Goal: Task Accomplishment & Management: Use online tool/utility

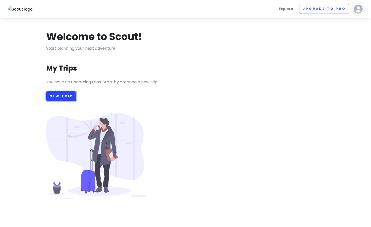
click at [49, 99] on link "New Trip" at bounding box center [61, 96] width 30 height 10
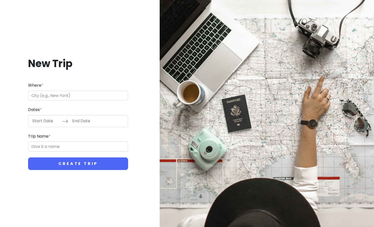
click at [51, 96] on input "Where *" at bounding box center [78, 96] width 100 height 10
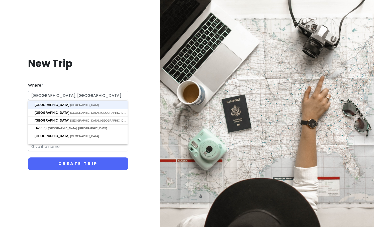
type input "[GEOGRAPHIC_DATA], [GEOGRAPHIC_DATA]"
click at [28, 157] on button "Create Trip" at bounding box center [78, 163] width 100 height 13
type input "Tokyo Trip"
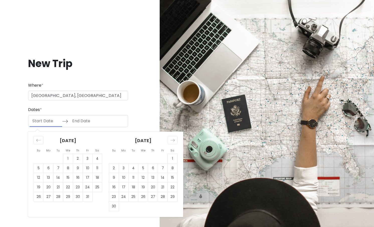
click at [36, 118] on input "Start Date" at bounding box center [46, 121] width 33 height 12
click at [169, 158] on td "1" at bounding box center [173, 159] width 10 height 10
type input "11/01/2025"
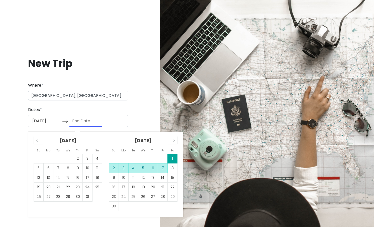
click at [164, 169] on td "7" at bounding box center [163, 168] width 10 height 10
type input "11/07/2025"
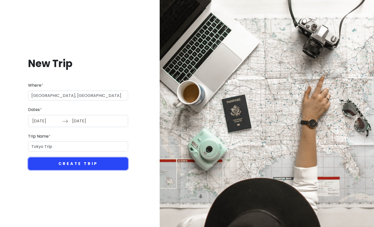
click at [58, 163] on button "Create Trip" at bounding box center [78, 163] width 100 height 13
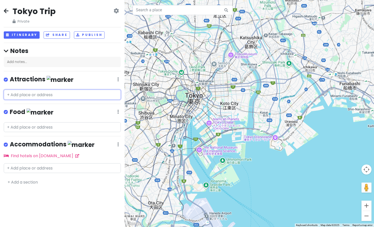
click at [38, 98] on input "text" at bounding box center [62, 95] width 117 height 10
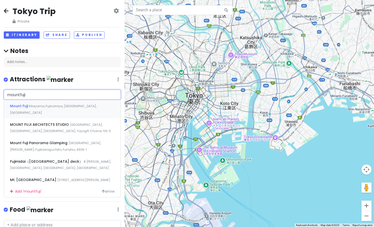
type input "mount fuji"
click at [42, 105] on span "Kitayama, Fujinomiya, Shizuoka, Japan" at bounding box center [53, 109] width 87 height 11
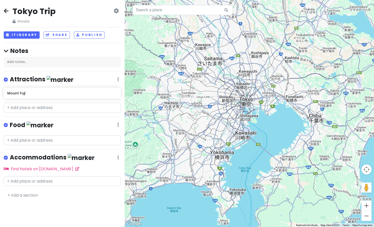
drag, startPoint x: 270, startPoint y: 179, endPoint x: 260, endPoint y: 148, distance: 32.9
click at [260, 148] on div "Mount Fuji 4.6 (13,110) Mount Fuji, Kitayama, Fujinomiya, Shizuoka 418-0112, Ja…" at bounding box center [250, 113] width 250 height 227
click at [360, 167] on div "Mount Fuji 4.6 (13,110) Mount Fuji, Kitayama, Fujinomiya, Shizuoka 418-0112, Ja…" at bounding box center [250, 113] width 250 height 227
click at [151, 14] on input "text" at bounding box center [183, 10] width 100 height 10
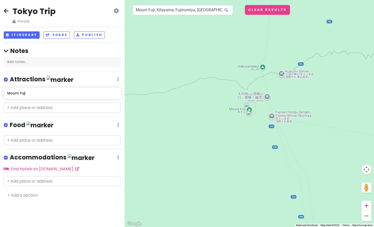
click at [249, 112] on img at bounding box center [250, 113] width 6 height 6
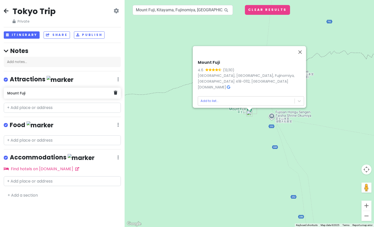
click at [119, 94] on div "Mount Fuji" at bounding box center [62, 93] width 117 height 11
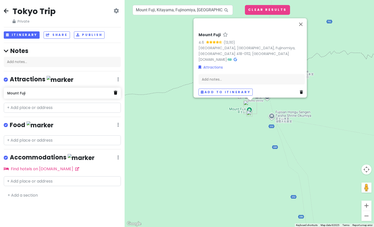
click at [115, 93] on icon at bounding box center [116, 93] width 4 height 4
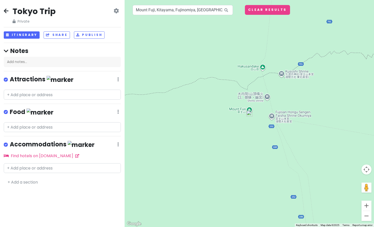
click at [251, 112] on img at bounding box center [250, 113] width 6 height 6
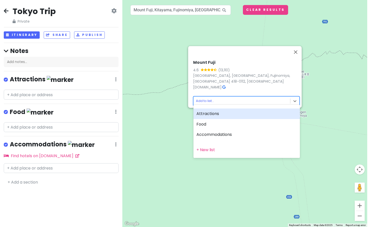
click at [236, 99] on body "Tokyo Trip Private Change Dates Make a Copy Delete Trip Go Pro ⚡️ Give Feedback…" at bounding box center [185, 113] width 371 height 227
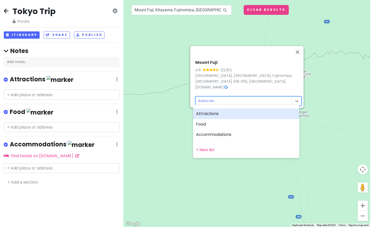
click at [229, 113] on div "Attractions" at bounding box center [246, 113] width 106 height 11
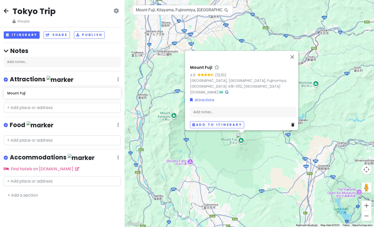
click at [242, 163] on div "Mount Fuji 4.6 (13,110) Mount Fuji, Kitayama, Fujinomiya, Shizuoka 418-0112, Ja…" at bounding box center [250, 113] width 250 height 227
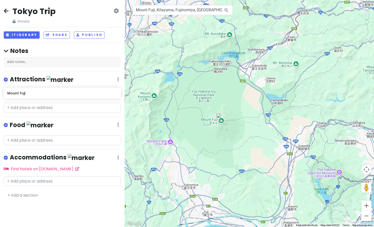
drag, startPoint x: 240, startPoint y: 168, endPoint x: 219, endPoint y: 147, distance: 30.0
click at [219, 147] on div at bounding box center [250, 113] width 250 height 227
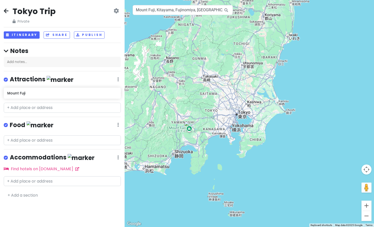
drag, startPoint x: 218, startPoint y: 173, endPoint x: 182, endPoint y: 147, distance: 43.8
click at [182, 147] on div at bounding box center [250, 113] width 250 height 227
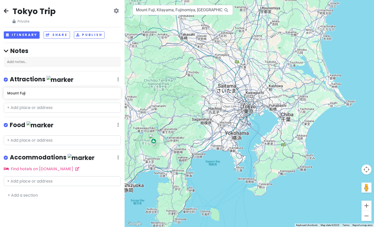
drag, startPoint x: 213, startPoint y: 136, endPoint x: 235, endPoint y: 129, distance: 23.8
click at [235, 129] on div at bounding box center [250, 113] width 250 height 227
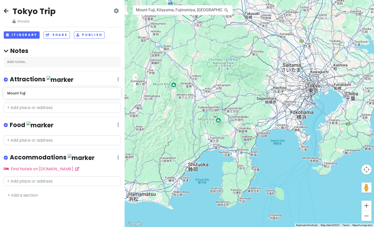
drag, startPoint x: 217, startPoint y: 149, endPoint x: 281, endPoint y: 128, distance: 67.7
click at [281, 128] on div at bounding box center [250, 113] width 250 height 227
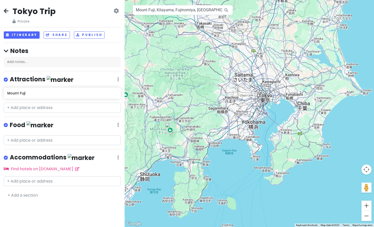
drag, startPoint x: 232, startPoint y: 137, endPoint x: 184, endPoint y: 145, distance: 48.6
click at [184, 145] on div at bounding box center [250, 113] width 250 height 227
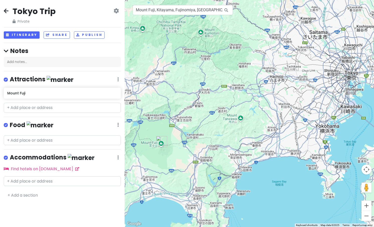
drag, startPoint x: 189, startPoint y: 118, endPoint x: 296, endPoint y: 92, distance: 110.5
click at [296, 92] on div at bounding box center [250, 113] width 250 height 227
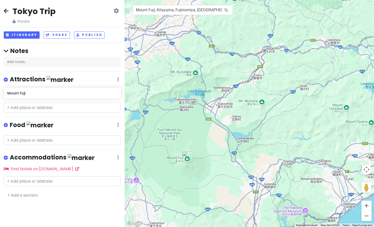
click at [190, 103] on div at bounding box center [250, 113] width 250 height 227
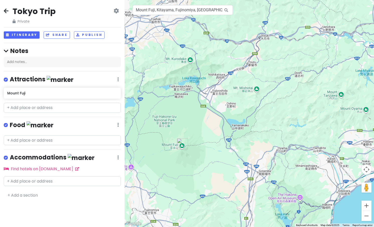
drag, startPoint x: 197, startPoint y: 121, endPoint x: 192, endPoint y: 107, distance: 15.0
click at [192, 107] on div at bounding box center [250, 113] width 250 height 227
click at [158, 11] on input "Mount Fuji, Kitayama, Fujinomiya, Shizuoka, Japan" at bounding box center [183, 10] width 100 height 10
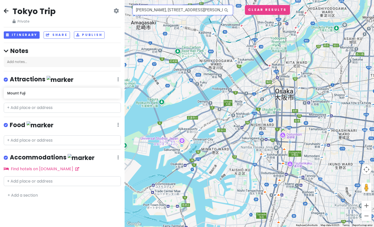
click at [195, 9] on input "Ichiran Ramen Shinsaibashi, 1 Chome-3-29 Shinsaibashisuji, Chuo Ward, Osaka, Ja…" at bounding box center [183, 10] width 100 height 10
drag, startPoint x: 164, startPoint y: 9, endPoint x: 360, endPoint y: 19, distance: 196.2
click at [360, 19] on div "Ichiran Ramen Shinsaibashi, 1 Chome-3-29 Shinsaibashisuji, Chuo Ward, Osaka, Ja…" at bounding box center [250, 113] width 250 height 227
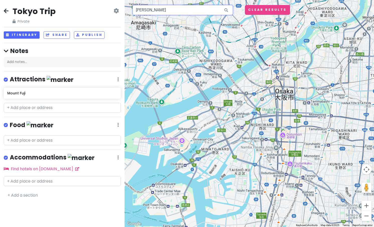
scroll to position [0, 0]
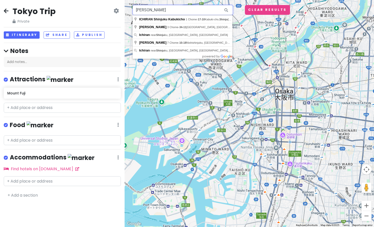
drag, startPoint x: 194, startPoint y: 10, endPoint x: 163, endPoint y: 11, distance: 31.1
click at [163, 11] on input "Ichiran Ramen shinju" at bounding box center [183, 10] width 100 height 10
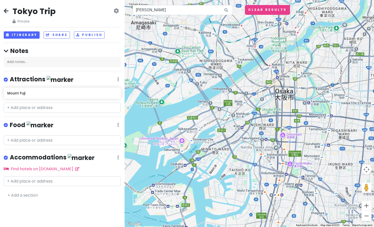
click at [227, 9] on icon at bounding box center [226, 10] width 11 height 10
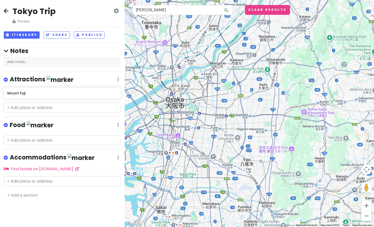
drag, startPoint x: 327, startPoint y: 148, endPoint x: 195, endPoint y: 129, distance: 133.1
click at [195, 129] on div at bounding box center [250, 113] width 250 height 227
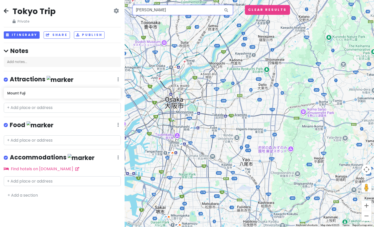
click at [165, 12] on input "Ichiran Ramen" at bounding box center [183, 10] width 100 height 10
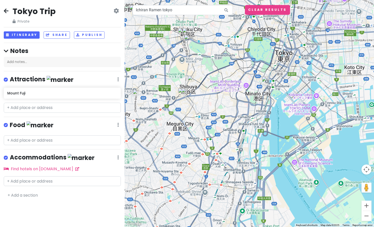
click at [264, 79] on img at bounding box center [265, 79] width 6 height 6
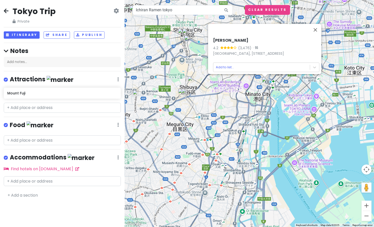
click at [225, 106] on div "Ichiran Shimbashi 4.2 (3,476) · Japan, 〒105-0004 Tokyo, Minato City, Shinbashi,…" at bounding box center [250, 113] width 250 height 227
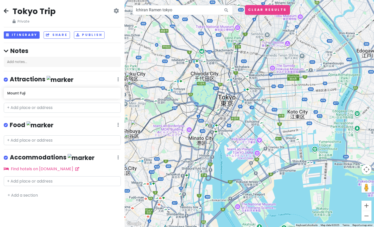
drag, startPoint x: 285, startPoint y: 77, endPoint x: 228, endPoint y: 121, distance: 72.5
click at [228, 121] on div at bounding box center [250, 113] width 250 height 227
click at [237, 43] on img at bounding box center [236, 43] width 6 height 6
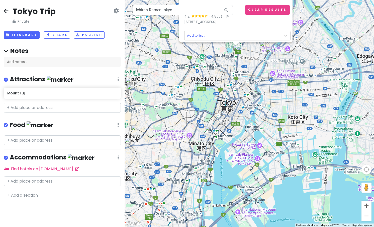
drag, startPoint x: 209, startPoint y: 133, endPoint x: 209, endPoint y: 106, distance: 26.8
click at [209, 106] on div "ICHIRAN Ueno (Atre) 4.2 (4,855) · 7 Chome-1-1 Ueno, Taito City, Tokyo 110-0005,…" at bounding box center [250, 113] width 250 height 227
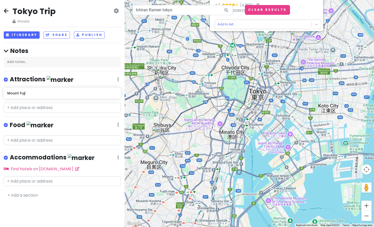
drag, startPoint x: 198, startPoint y: 155, endPoint x: 229, endPoint y: 142, distance: 33.2
click at [229, 142] on div "ICHIRAN Ueno (Atre) 4.2 (4,855) · 7 Chome-1-1 Ueno, Taito City, Tokyo 110-0005,…" at bounding box center [250, 113] width 250 height 227
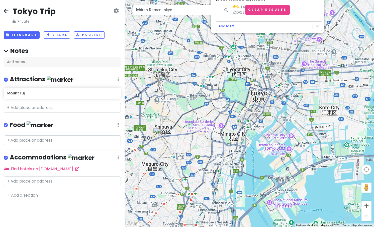
click at [229, 142] on div "ICHIRAN Ueno (Atre) 4.2 (4,855) · 7 Chome-1-1 Ueno, Taito City, Tokyo 110-0005,…" at bounding box center [250, 113] width 250 height 227
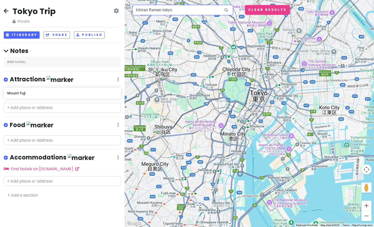
click at [172, 10] on input "Ichiran Ramen tokyo" at bounding box center [183, 10] width 100 height 10
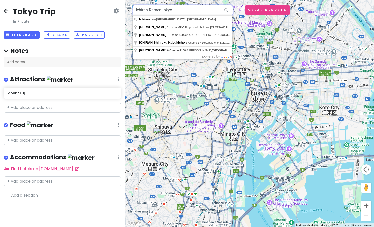
click at [172, 9] on input "Ichiran Ramen tokyo" at bounding box center [183, 10] width 100 height 10
paste input "Asakusa"
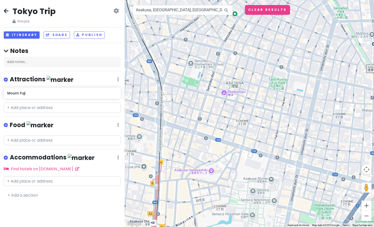
drag, startPoint x: 207, startPoint y: 4, endPoint x: 200, endPoint y: 11, distance: 9.6
click at [203, 9] on div "Asakusa, Taito City, Tokyo, Japan Keyboard shortcuts Map Data Map data ©2025 Go…" at bounding box center [250, 113] width 250 height 227
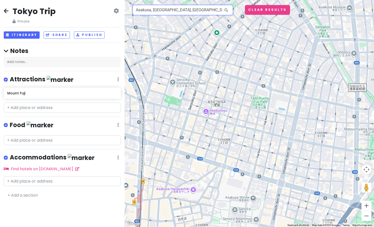
click at [200, 11] on input "Asakusa, Taito City, Tokyo, Japan" at bounding box center [183, 10] width 100 height 10
paste input "浅草区Asakusa"
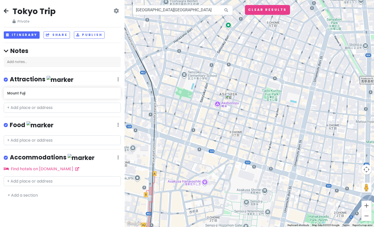
click at [229, 98] on img at bounding box center [229, 96] width 6 height 6
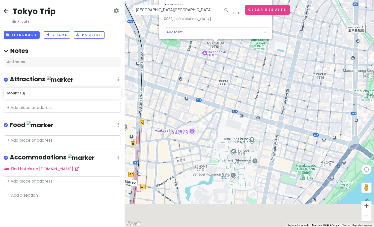
drag, startPoint x: 283, startPoint y: 183, endPoint x: 270, endPoint y: 132, distance: 53.0
click at [270, 132] on div "Asakusa Asakusa, Taito City, Tokyo 111-0032, Japan Add to list..." at bounding box center [250, 113] width 250 height 227
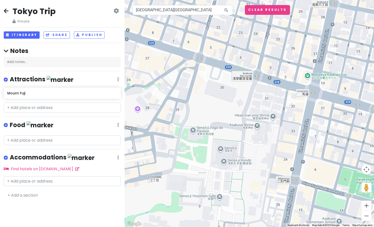
click at [221, 151] on div "Asakusa Asakusa, Taito City, Tokyo 111-0032, Japan Add to list..." at bounding box center [250, 113] width 250 height 227
click at [222, 148] on div at bounding box center [250, 113] width 250 height 227
click at [220, 150] on div at bounding box center [250, 113] width 250 height 227
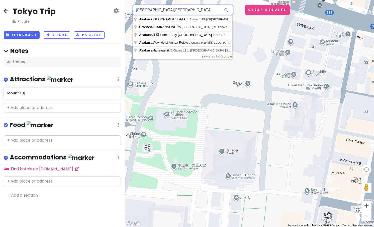
drag, startPoint x: 144, startPoint y: 10, endPoint x: 195, endPoint y: -1, distance: 52.6
click at [195, 0] on html "Tokyo Trip Private Change Dates Make a Copy Delete Trip Go Pro ⚡️ Give Feedback…" at bounding box center [187, 113] width 374 height 227
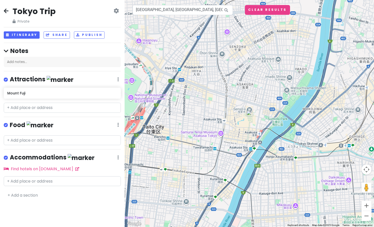
click at [250, 113] on img at bounding box center [250, 113] width 6 height 6
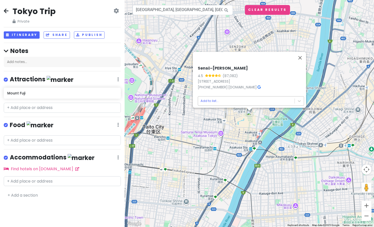
click at [232, 99] on body "Tokyo Trip Private Change Dates Make a Copy Delete Trip Go Pro ⚡️ Give Feedback…" at bounding box center [187, 113] width 374 height 227
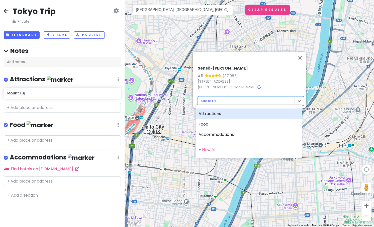
click at [219, 114] on div "Attractions" at bounding box center [249, 113] width 106 height 11
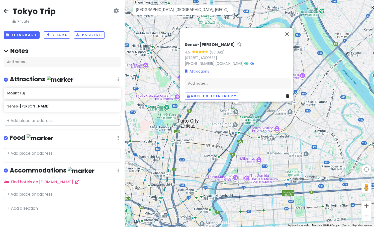
click at [223, 117] on div "Sensō-ji 4.5 (87,082) 2-chōme-3-1 Asakusa, Taito City, Tokyo 111-0032, Japan +8…" at bounding box center [250, 113] width 250 height 227
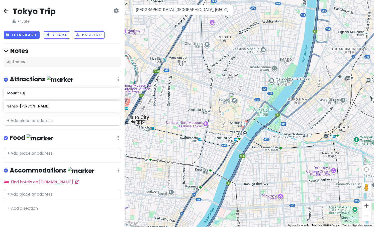
click at [176, 15] on div at bounding box center [250, 113] width 250 height 227
click at [177, 10] on input "Japan, Tokyo, Taito City, Asakusa, 2 Chome−3−1 浅草寺" at bounding box center [183, 10] width 100 height 10
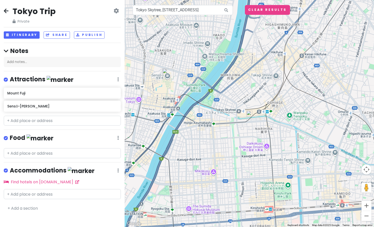
click at [250, 114] on img at bounding box center [250, 113] width 6 height 6
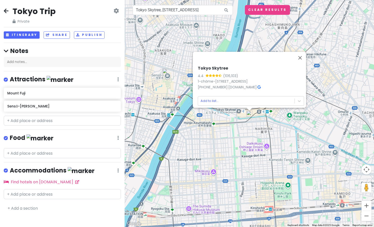
click at [219, 66] on h6 "Tokyo Skytree" at bounding box center [251, 68] width 106 height 5
copy h6 "Tokyo Skytree"
click at [231, 140] on div "Tokyo Skytree 4.4 (106,103) 1-chōme-1-2 Oshiage, Sumida City, Tokyo 131-0045, J…" at bounding box center [250, 113] width 250 height 227
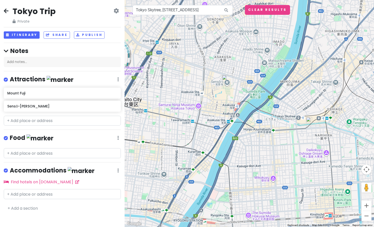
drag, startPoint x: 162, startPoint y: 79, endPoint x: 225, endPoint y: 86, distance: 63.4
click at [225, 86] on div at bounding box center [250, 113] width 250 height 227
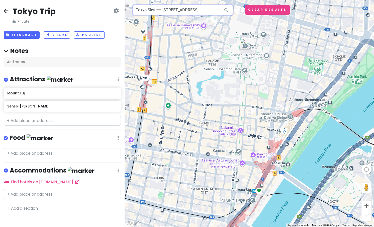
click at [172, 11] on input "Tokyo Skytree, 1 Chome-1-2 Oshiage, Sumida City, Tokyo, Japan" at bounding box center [183, 10] width 100 height 10
type input "v"
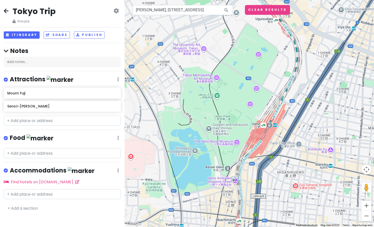
drag, startPoint x: 236, startPoint y: 38, endPoint x: 232, endPoint y: 71, distance: 33.7
click at [232, 71] on div at bounding box center [250, 113] width 250 height 227
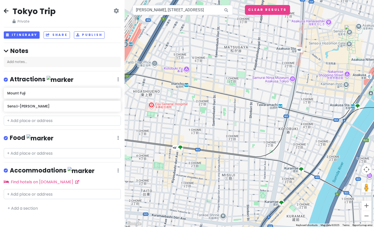
drag, startPoint x: 239, startPoint y: 104, endPoint x: 92, endPoint y: 21, distance: 168.5
click at [92, 21] on div "Tokyo Trip Private Change Dates Make a Copy Delete Trip Go Pro ⚡️ Give Feedback…" at bounding box center [187, 113] width 374 height 227
click at [208, 12] on input "Gyukatsu Motomura Ueno, 4 Chome-10-17 Ueno, Taito City, Tokyo, Japan" at bounding box center [183, 10] width 100 height 10
drag, startPoint x: 175, startPoint y: 10, endPoint x: 389, endPoint y: 15, distance: 214.1
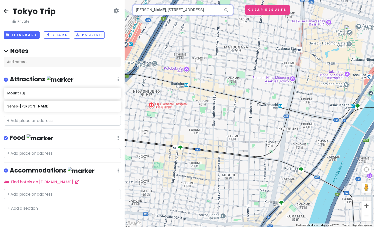
click at [370, 15] on html "Tokyo Trip Private Change Dates Make a Copy Delete Trip Go Pro ⚡️ Give Feedback…" at bounding box center [187, 113] width 374 height 227
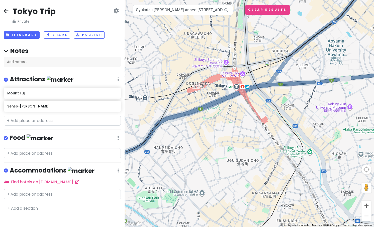
click at [268, 63] on img at bounding box center [268, 64] width 6 height 6
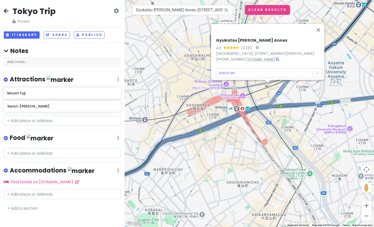
click at [257, 57] on link "www.gyukatsu-motomura.com" at bounding box center [261, 59] width 28 height 5
click at [317, 68] on body "Tokyo Trip Private Change Dates Make a Copy Delete Trip Go Pro ⚡️ Give Feedback…" at bounding box center [187, 113] width 374 height 227
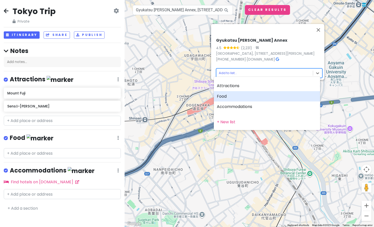
click at [226, 99] on div "Food" at bounding box center [267, 96] width 106 height 11
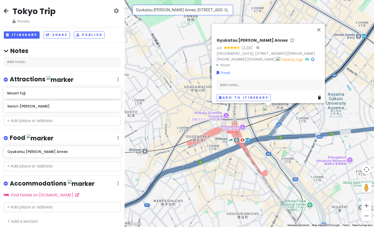
click at [196, 15] on input "Gyukatsu Motomura Shibuya Annex, 2 Chome-19-17 Shibuya, Tokyo, Japan" at bounding box center [183, 10] width 100 height 10
click at [196, 12] on input "Gyukatsu Motomura Shibuya Annex, 2 Chome-19-17 Shibuya, Tokyo, Japan" at bounding box center [183, 10] width 100 height 10
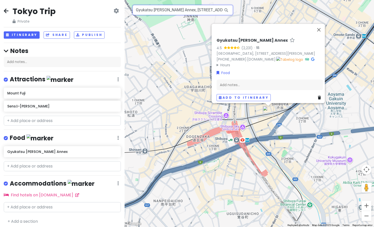
paste input "Shibuya"
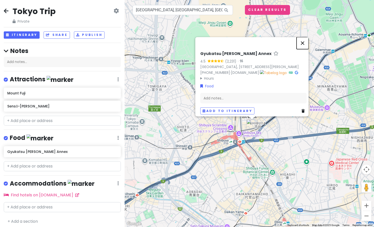
click at [304, 37] on button "Close" at bounding box center [303, 43] width 12 height 12
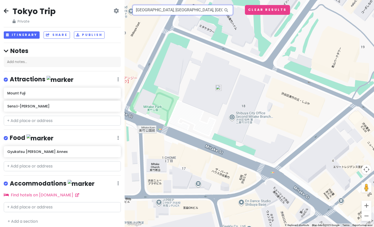
click at [185, 9] on input "Shibuya, Tokyo, Japan" at bounding box center [183, 10] width 100 height 10
drag, startPoint x: 149, startPoint y: 11, endPoint x: 227, endPoint y: 10, distance: 78.0
click at [227, 10] on div "Shibuya, Tokyo, Japan" at bounding box center [183, 10] width 100 height 10
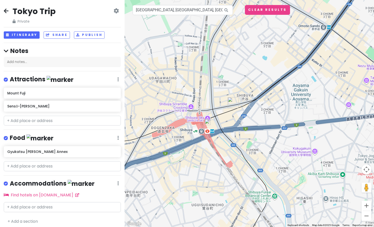
click at [208, 122] on img at bounding box center [208, 122] width 6 height 6
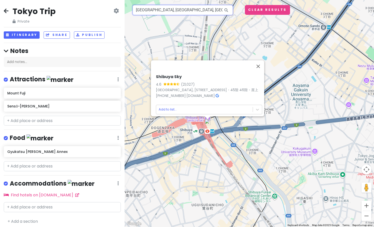
click at [169, 10] on input "Japan, Tokyo, Shibuya, 2 Chome−24−12 SHIBUYA SKY" at bounding box center [183, 10] width 100 height 10
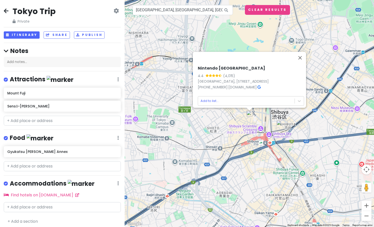
click at [251, 116] on img at bounding box center [250, 113] width 6 height 6
click at [250, 114] on img at bounding box center [250, 113] width 6 height 6
click at [239, 66] on h6 "Nintendo Tokyo" at bounding box center [251, 68] width 106 height 5
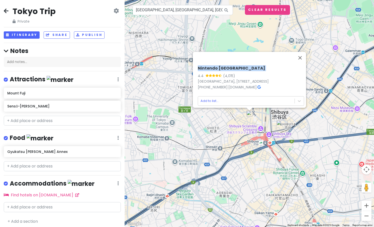
copy h6 "Nintendo Tokyo"
click at [305, 52] on button "Close" at bounding box center [300, 58] width 12 height 12
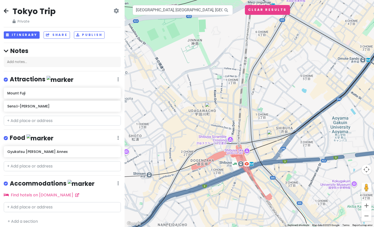
click at [272, 135] on img "Gyukatsu Motomura Shibuya Annex" at bounding box center [272, 135] width 11 height 11
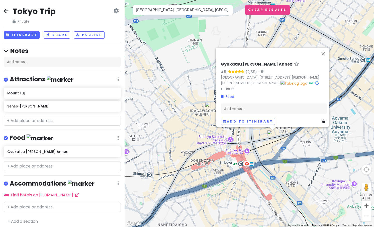
click at [235, 148] on div "Gyukatsu Motomura Shibuya Annex 4.5 (2,231) · Japan, 〒150-0002 Tokyo, Shibuya, …" at bounding box center [250, 113] width 250 height 227
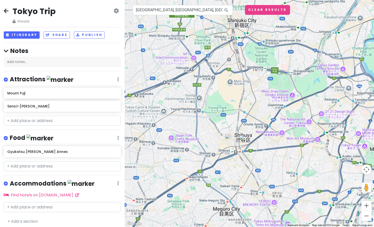
click at [228, 136] on img at bounding box center [228, 137] width 6 height 6
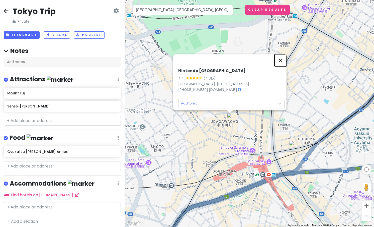
click at [281, 54] on button "Close" at bounding box center [281, 60] width 12 height 12
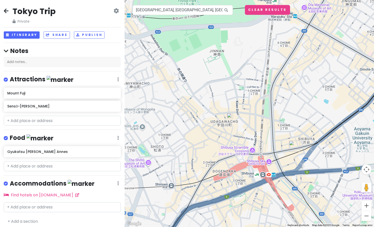
click at [232, 118] on img at bounding box center [230, 116] width 6 height 6
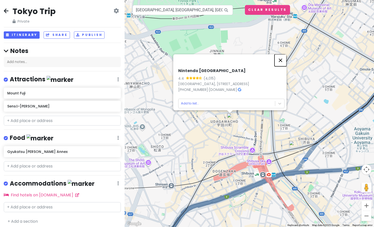
click at [284, 54] on button "Close" at bounding box center [281, 60] width 12 height 12
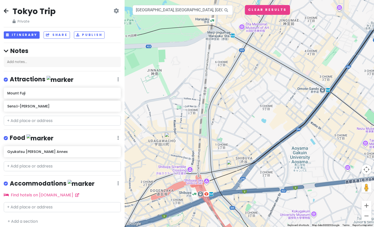
drag, startPoint x: 325, startPoint y: 113, endPoint x: 259, endPoint y: 130, distance: 67.5
click at [259, 130] on div at bounding box center [250, 113] width 250 height 227
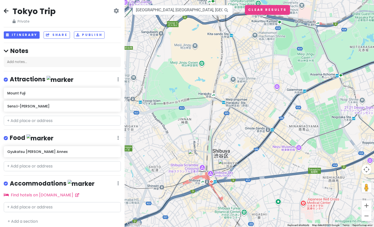
click at [197, 182] on div at bounding box center [250, 113] width 250 height 227
click at [279, 8] on button "Clear Results" at bounding box center [267, 10] width 45 height 10
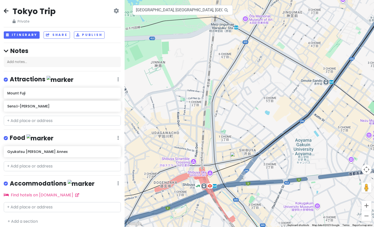
click at [188, 188] on div at bounding box center [250, 113] width 250 height 227
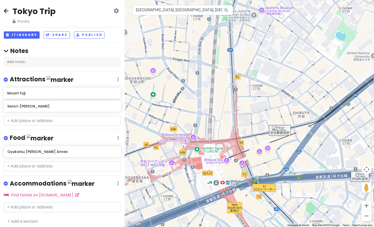
click at [170, 162] on div at bounding box center [250, 113] width 250 height 227
click at [173, 165] on div at bounding box center [250, 113] width 250 height 227
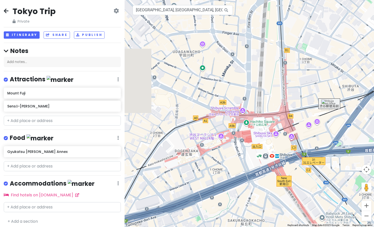
drag, startPoint x: 169, startPoint y: 171, endPoint x: 219, endPoint y: 144, distance: 57.0
click at [219, 144] on div at bounding box center [250, 113] width 250 height 227
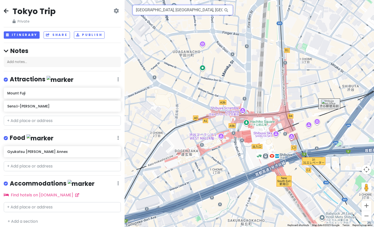
click at [195, 9] on input "Japan, Tokyo, Shibuya, Udagawa-cho, 15−1 Nintendo TOKYO" at bounding box center [183, 10] width 100 height 10
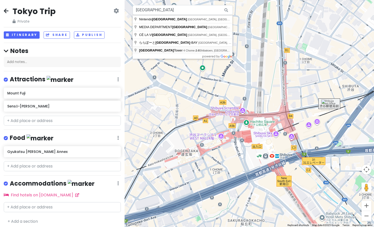
type input "Tokyo Tower, 4 Chome-2-8 Shibakoen, Minato City, Tokyo, Japan"
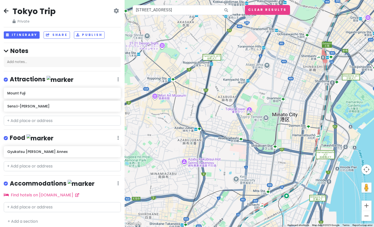
click at [250, 115] on img at bounding box center [250, 113] width 6 height 6
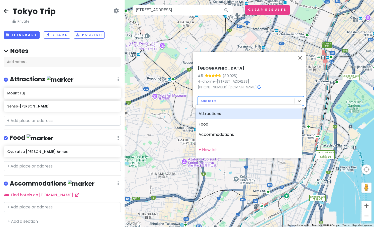
click at [235, 98] on body "Tokyo Trip Private Change Dates Make a Copy Delete Trip Go Pro ⚡️ Give Feedback…" at bounding box center [187, 113] width 374 height 227
click at [232, 112] on div "Attractions" at bounding box center [249, 113] width 106 height 11
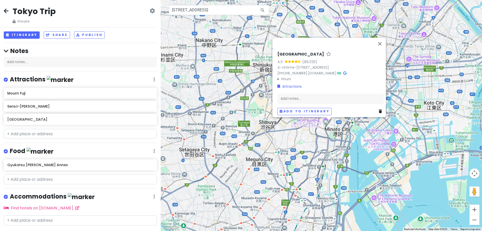
click at [360, 137] on div "Tokyo Tower 4.5 (89,025) 4-chōme-2-8 Shibakōen, Minato City, Tokyo 105-0011, Ja…" at bounding box center [321, 115] width 321 height 231
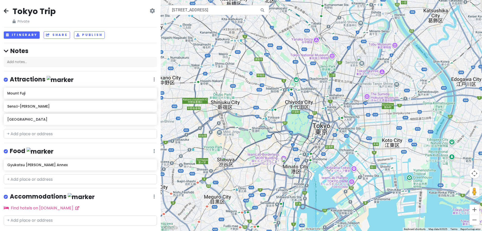
drag, startPoint x: 377, startPoint y: 178, endPoint x: 335, endPoint y: 215, distance: 55.7
click at [335, 215] on div at bounding box center [321, 115] width 321 height 231
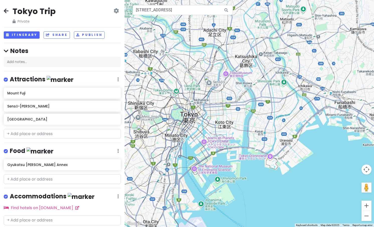
drag, startPoint x: 270, startPoint y: 143, endPoint x: 209, endPoint y: 130, distance: 62.3
click at [209, 130] on div at bounding box center [250, 113] width 250 height 227
drag, startPoint x: 164, startPoint y: 136, endPoint x: 185, endPoint y: 112, distance: 31.7
click at [185, 112] on div at bounding box center [250, 113] width 250 height 227
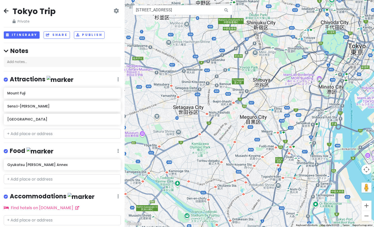
drag, startPoint x: 167, startPoint y: 123, endPoint x: 294, endPoint y: 92, distance: 130.5
click at [294, 92] on div at bounding box center [250, 113] width 250 height 227
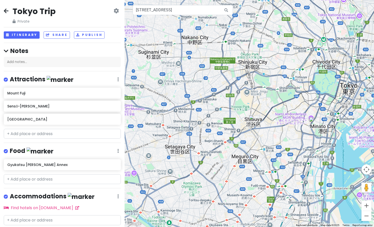
drag, startPoint x: 305, startPoint y: 87, endPoint x: 296, endPoint y: 125, distance: 39.6
click at [296, 125] on div at bounding box center [250, 113] width 250 height 227
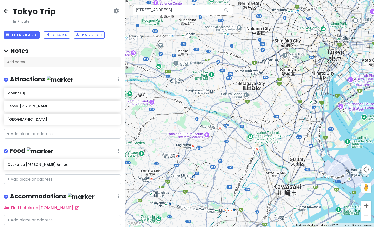
drag, startPoint x: 167, startPoint y: 137, endPoint x: 235, endPoint y: 83, distance: 87.4
click at [235, 83] on div at bounding box center [250, 113] width 250 height 227
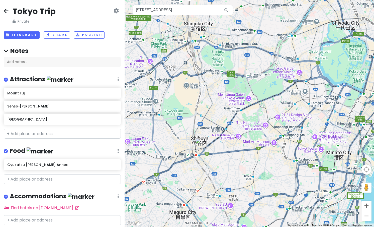
drag, startPoint x: 301, startPoint y: 29, endPoint x: 211, endPoint y: 155, distance: 154.4
click at [211, 155] on div at bounding box center [250, 113] width 250 height 227
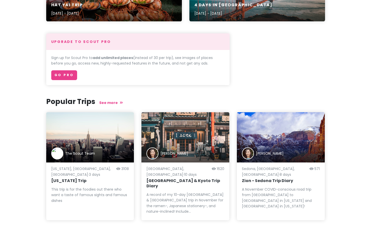
scroll to position [177, 0]
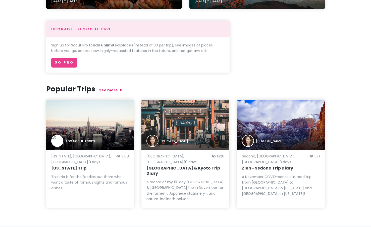
click at [115, 88] on link "See more" at bounding box center [111, 90] width 24 height 5
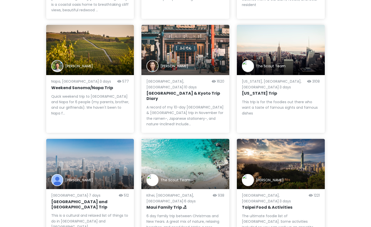
scroll to position [226, 0]
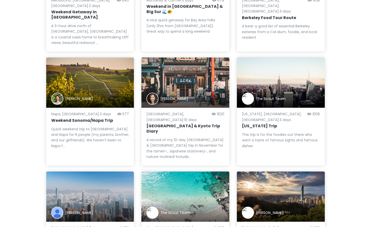
click at [186, 93] on div "[PERSON_NAME]" at bounding box center [185, 99] width 78 height 12
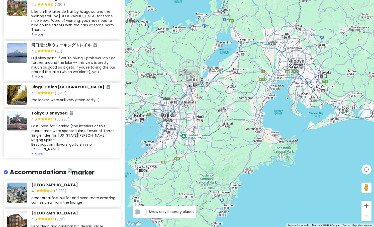
scroll to position [878, 0]
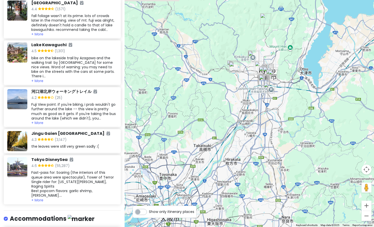
drag, startPoint x: 216, startPoint y: 93, endPoint x: 103, endPoint y: 173, distance: 138.2
click at [103, 175] on div "Tokyo & Kyoto Trip Diary Kristen Lee November 27th, 2019 | 1621 views Itinerary…" at bounding box center [187, 113] width 374 height 227
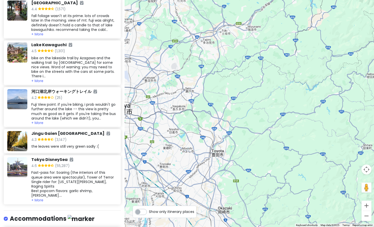
drag, startPoint x: 205, startPoint y: 144, endPoint x: 191, endPoint y: 121, distance: 26.3
click at [191, 121] on div at bounding box center [250, 113] width 250 height 227
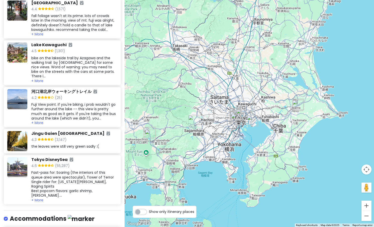
drag, startPoint x: 366, startPoint y: 77, endPoint x: 177, endPoint y: 147, distance: 200.9
click at [177, 147] on div at bounding box center [250, 113] width 250 height 227
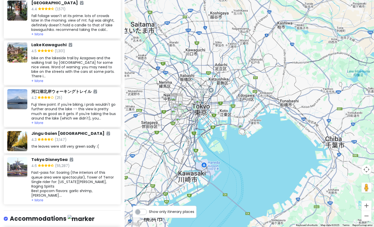
drag, startPoint x: 162, startPoint y: 131, endPoint x: 199, endPoint y: 150, distance: 42.1
click at [199, 150] on div at bounding box center [250, 113] width 250 height 227
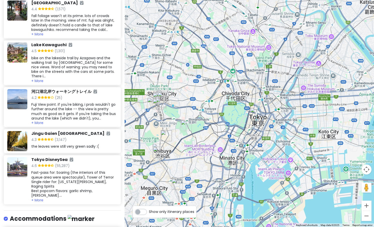
drag, startPoint x: 203, startPoint y: 158, endPoint x: 201, endPoint y: 134, distance: 23.9
click at [201, 134] on div at bounding box center [250, 113] width 250 height 227
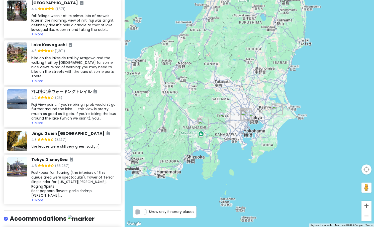
drag, startPoint x: 247, startPoint y: 147, endPoint x: 249, endPoint y: 134, distance: 12.4
click at [249, 134] on div at bounding box center [250, 113] width 250 height 227
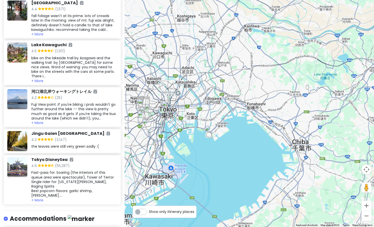
drag, startPoint x: 180, startPoint y: 141, endPoint x: 272, endPoint y: 134, distance: 92.6
click at [272, 134] on div at bounding box center [250, 113] width 250 height 227
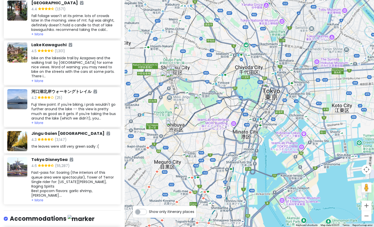
drag, startPoint x: 284, startPoint y: 128, endPoint x: 261, endPoint y: 128, distance: 22.3
click at [261, 128] on div at bounding box center [250, 113] width 250 height 227
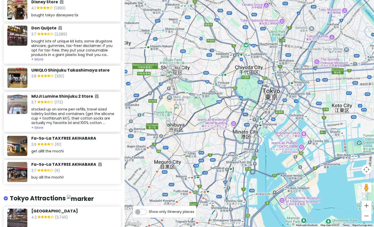
scroll to position [602, 0]
